Goal: Communication & Community: Connect with others

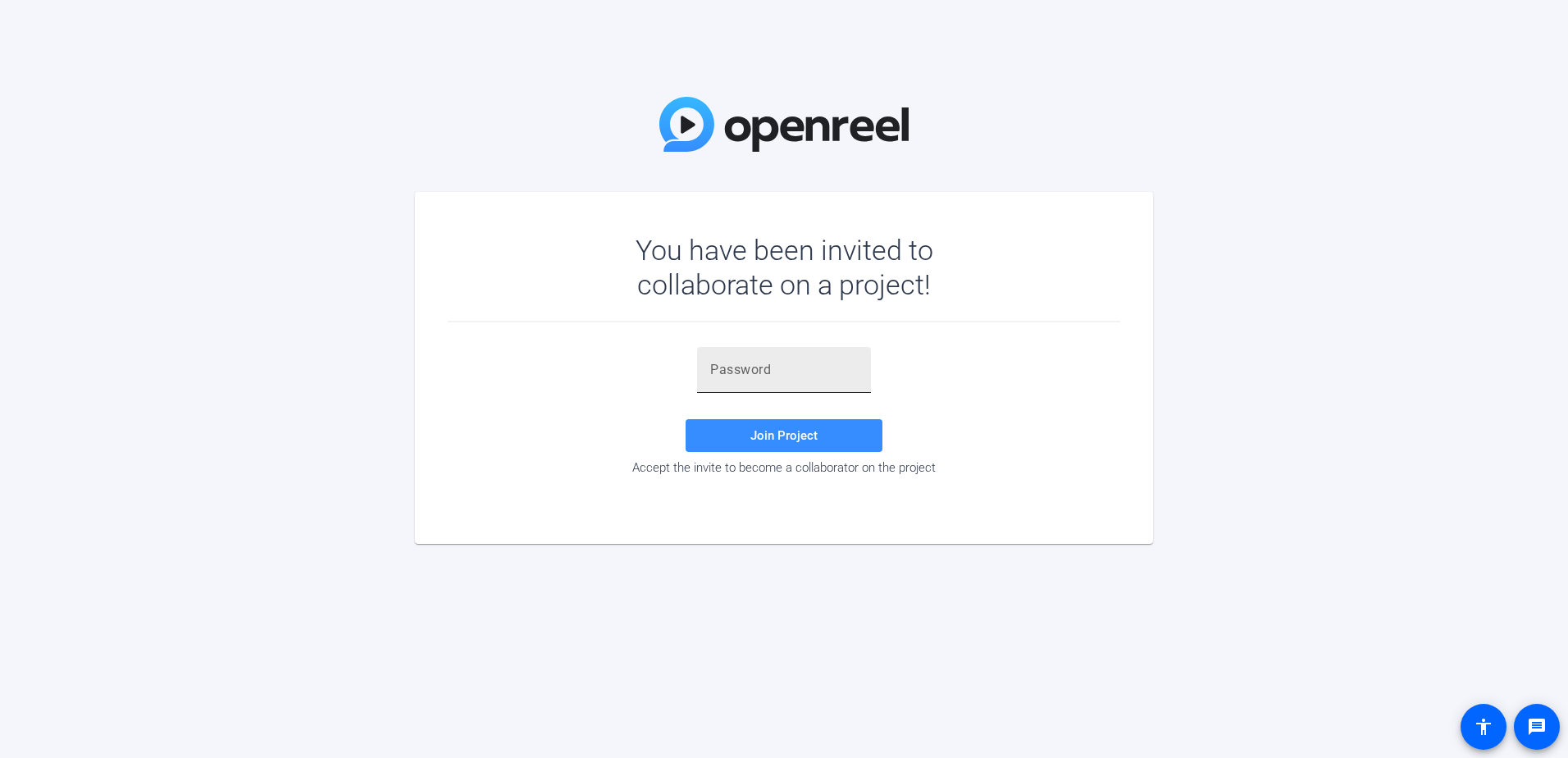
click at [805, 377] on input "text" at bounding box center [783, 369] width 147 height 19
type input "+pazbg"
click at [798, 445] on span at bounding box center [784, 435] width 197 height 40
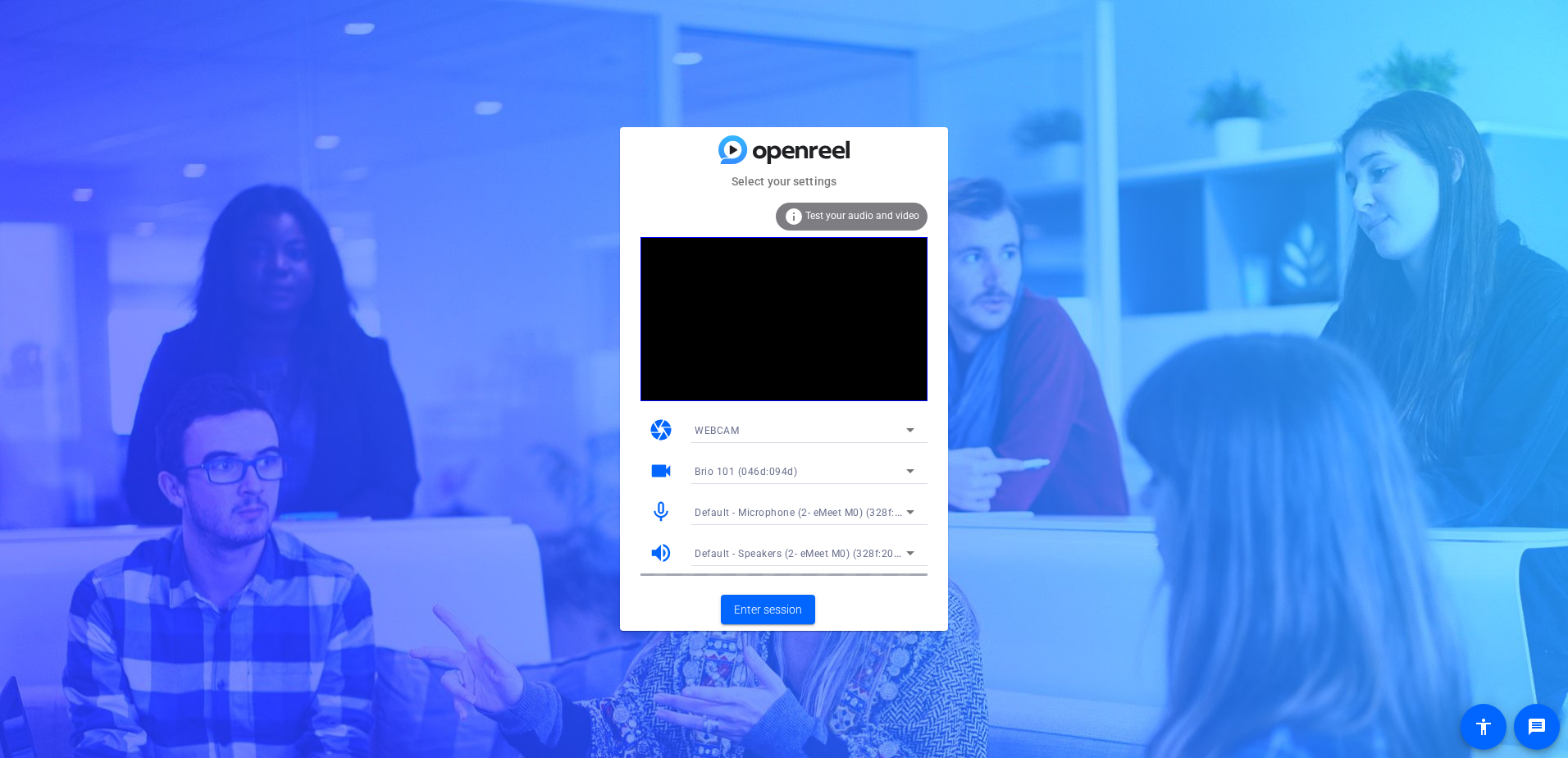
click at [771, 431] on div "WEBCAM" at bounding box center [800, 430] width 211 height 20
click at [509, 231] on div at bounding box center [784, 379] width 1568 height 758
click at [742, 615] on span "Enter session" at bounding box center [767, 609] width 68 height 17
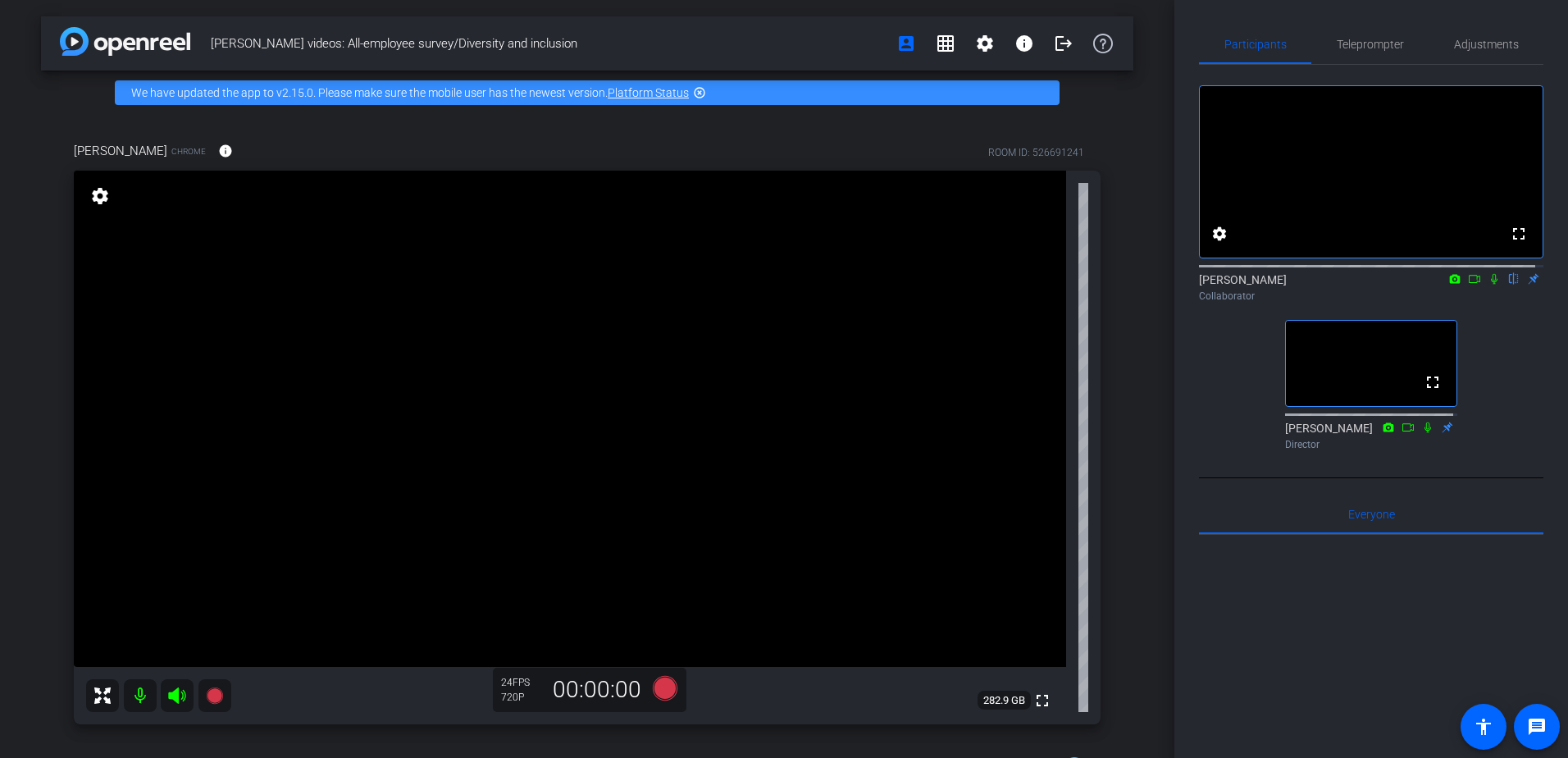
click at [1491, 284] on icon at bounding box center [1494, 279] width 7 height 11
click at [1487, 284] on icon at bounding box center [1494, 279] width 13 height 12
